Goal: Task Accomplishment & Management: Manage account settings

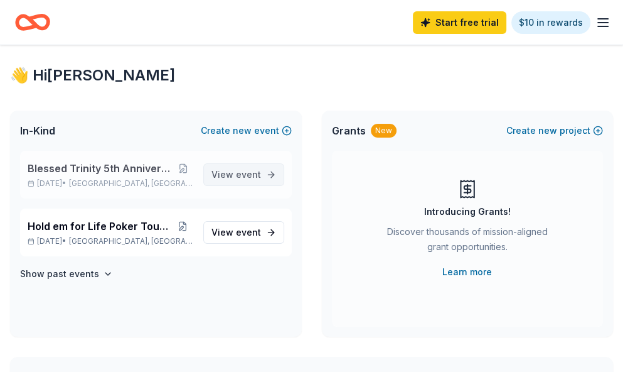
click at [237, 174] on span "event" at bounding box center [248, 174] width 25 height 11
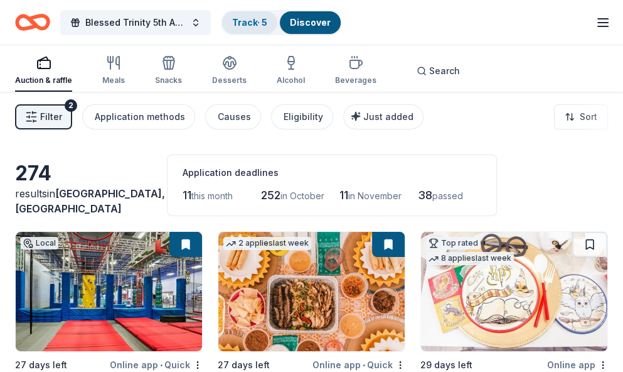
click at [246, 22] on link "Track · 5" at bounding box center [249, 22] width 35 height 11
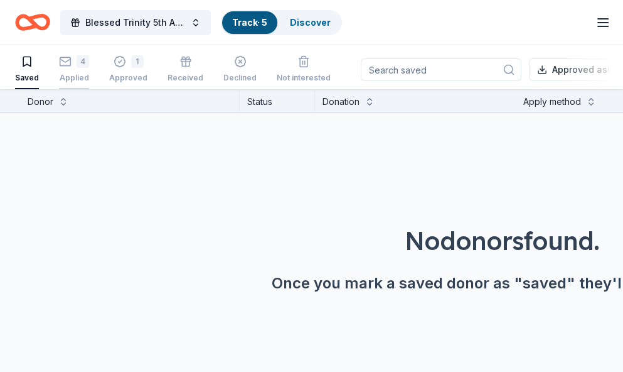
click at [64, 65] on rect "button" at bounding box center [65, 61] width 11 height 8
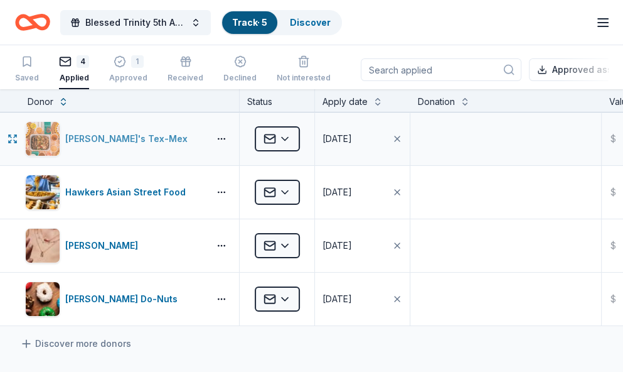
click at [134, 135] on div "[PERSON_NAME]'s Tex-Mex" at bounding box center [128, 138] width 127 height 15
click at [221, 242] on button "button" at bounding box center [221, 245] width 25 height 10
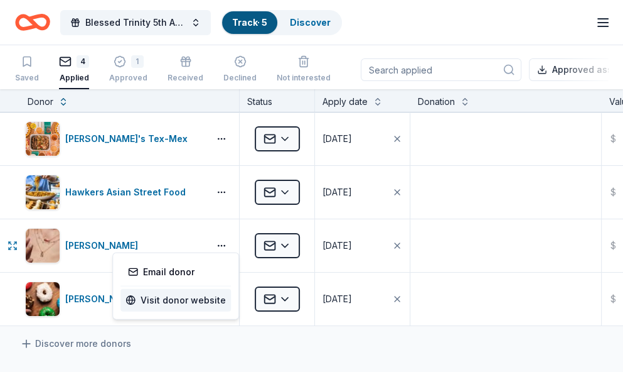
click at [200, 296] on link "Visit donor website" at bounding box center [176, 299] width 100 height 15
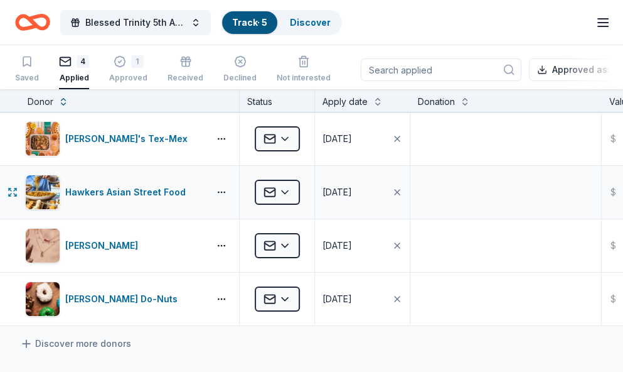
drag, startPoint x: 229, startPoint y: 210, endPoint x: 193, endPoint y: 213, distance: 35.9
click at [193, 213] on div "Hawkers Asian Street Food" at bounding box center [129, 192] width 219 height 53
click at [221, 242] on button "button" at bounding box center [221, 245] width 25 height 10
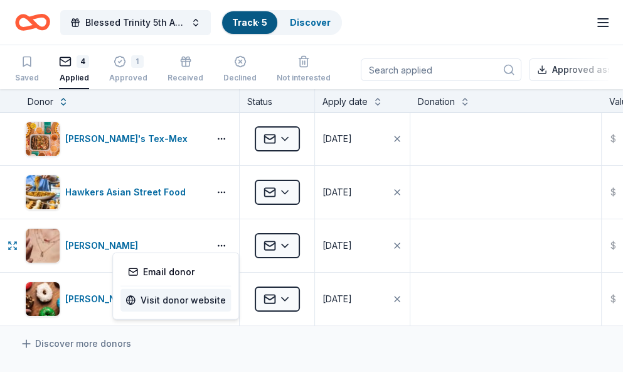
click at [198, 300] on link "Visit donor website" at bounding box center [176, 299] width 100 height 15
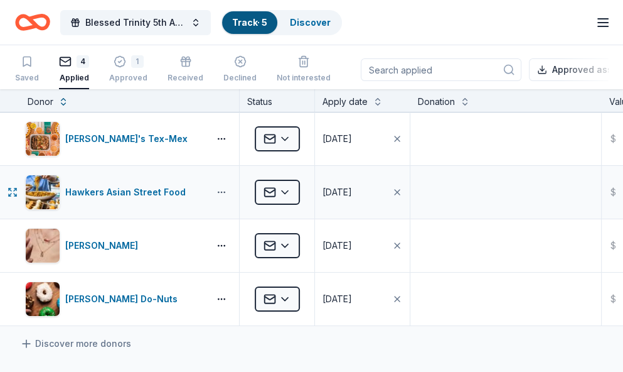
click at [218, 190] on button "button" at bounding box center [221, 192] width 25 height 10
click at [206, 218] on link "Visit donor website" at bounding box center [176, 218] width 100 height 15
click at [219, 193] on button "button" at bounding box center [221, 192] width 25 height 10
click at [181, 218] on link "Visit donor website" at bounding box center [176, 218] width 100 height 15
drag, startPoint x: 599, startPoint y: 22, endPoint x: 591, endPoint y: 23, distance: 8.8
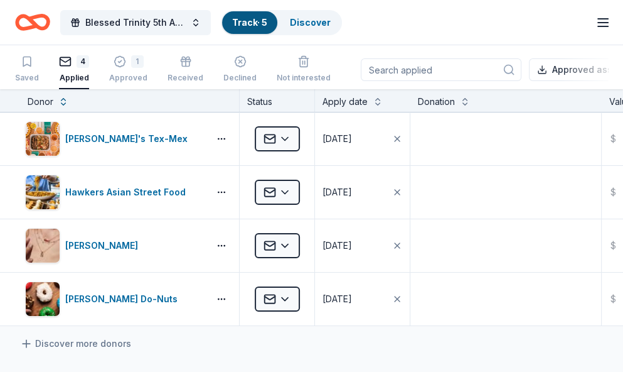
click at [599, 23] on icon "button" at bounding box center [603, 22] width 15 height 15
click at [245, 20] on link "Track · 5" at bounding box center [249, 22] width 35 height 11
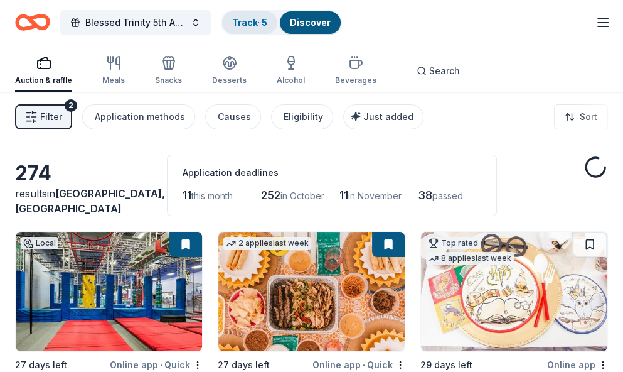
click at [241, 19] on link "Track · 5" at bounding box center [249, 22] width 35 height 11
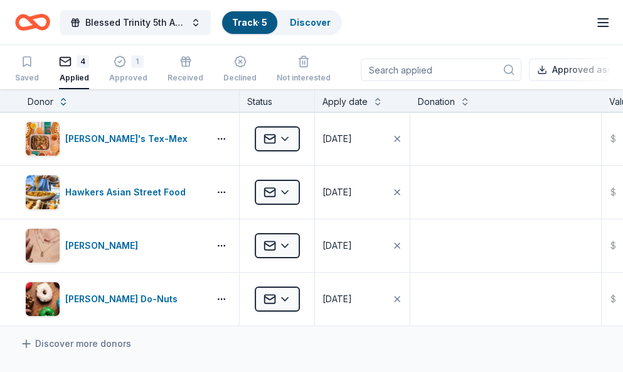
click at [598, 24] on icon "button" at bounding box center [603, 22] width 15 height 15
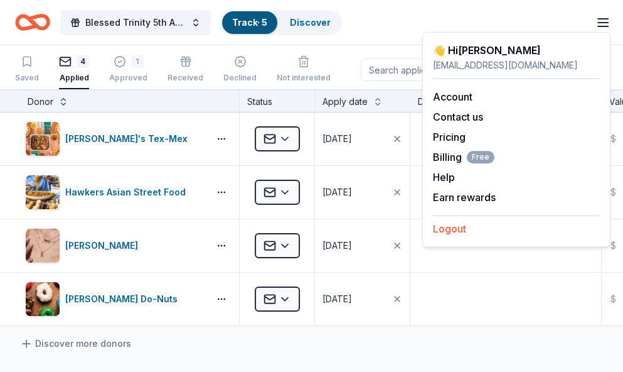
click at [459, 225] on button "Logout" at bounding box center [449, 228] width 33 height 15
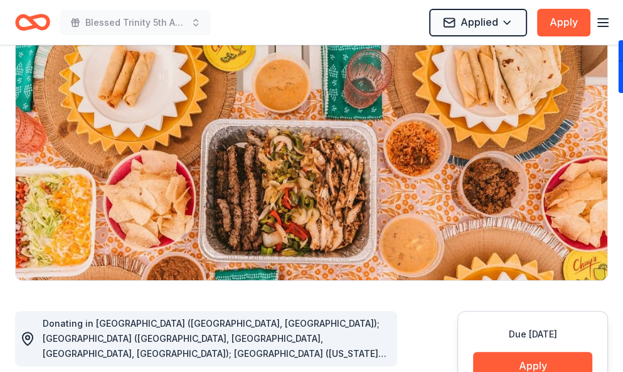
scroll to position [63, 0]
